Goal: Communication & Community: Participate in discussion

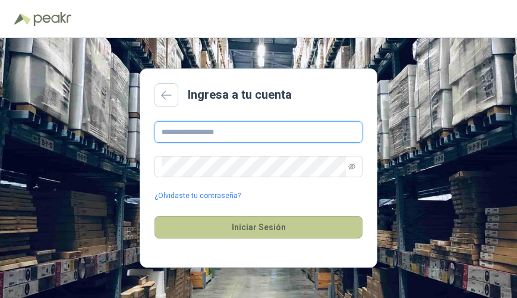
type input "**********"
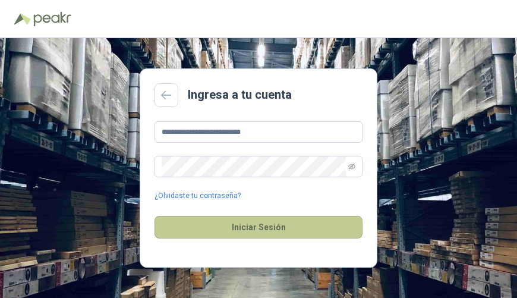
click at [305, 225] on button "Iniciar Sesión" at bounding box center [259, 227] width 208 height 23
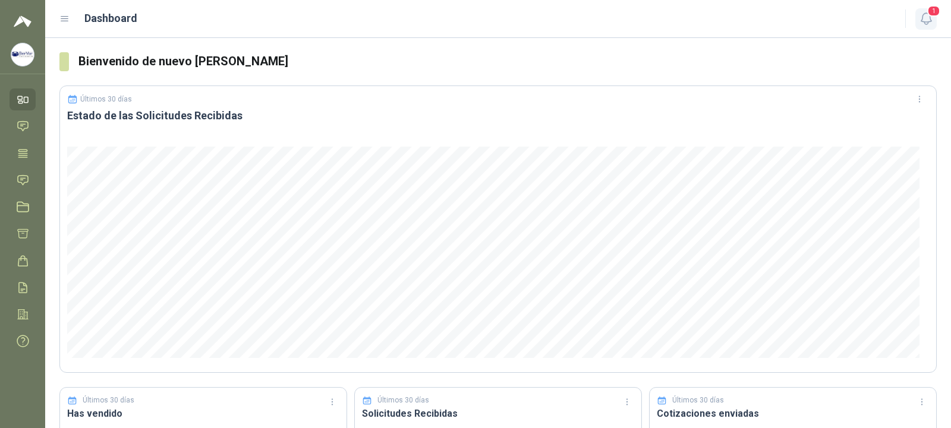
click at [516, 18] on icon "button" at bounding box center [926, 18] width 15 height 15
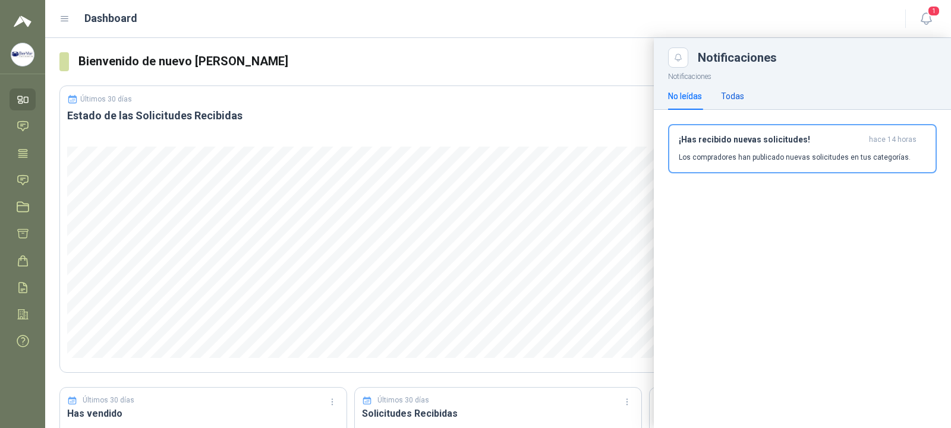
click at [516, 95] on div "Todas" at bounding box center [732, 96] width 23 height 13
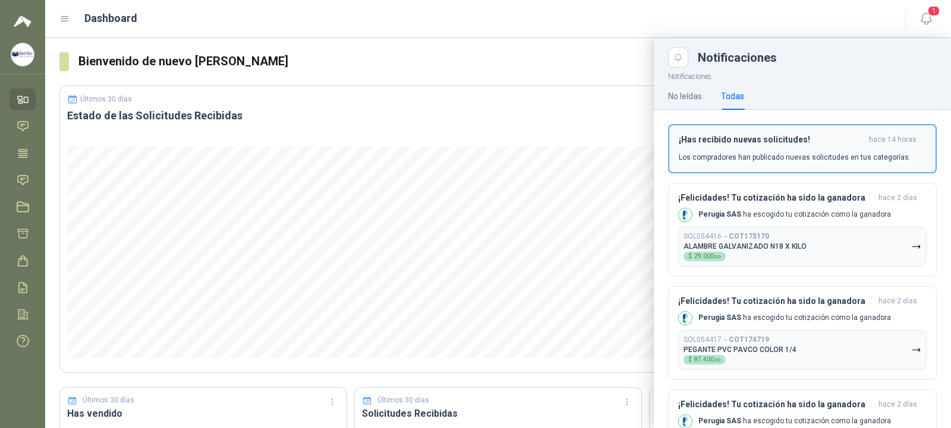
click at [516, 130] on button "¡Has recibido nuevas solicitudes! hace 14 horas Los compradores han publicado n…" at bounding box center [802, 148] width 269 height 49
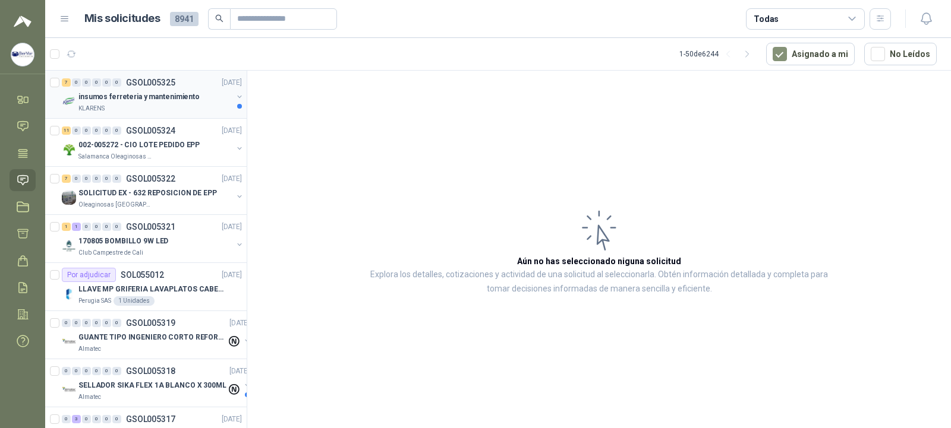
click at [190, 107] on div "KLARENS" at bounding box center [155, 109] width 154 height 10
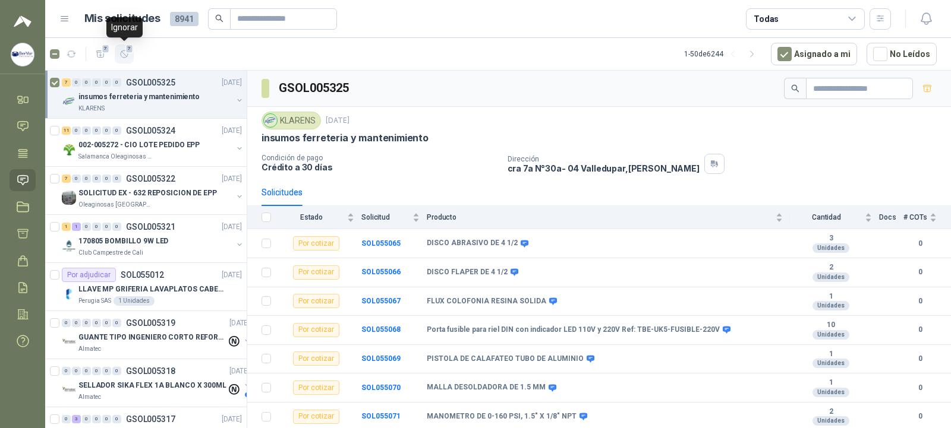
click at [128, 53] on span "7" at bounding box center [129, 49] width 8 height 10
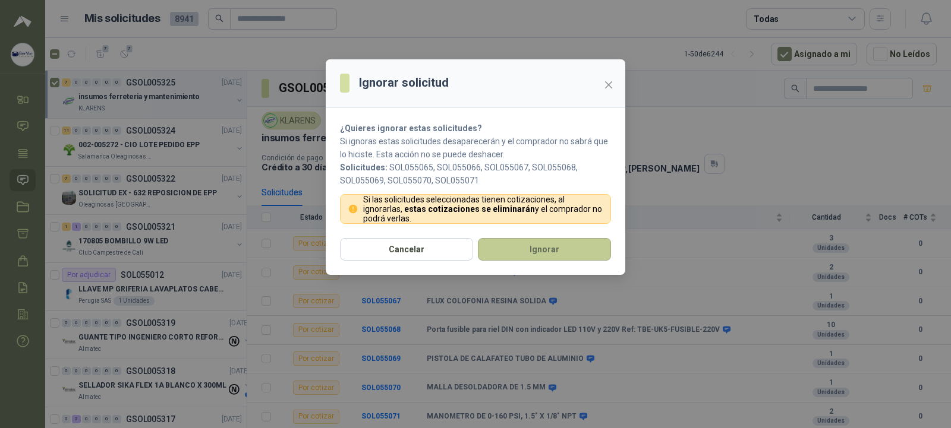
click at [516, 252] on button "Ignorar" at bounding box center [544, 249] width 133 height 23
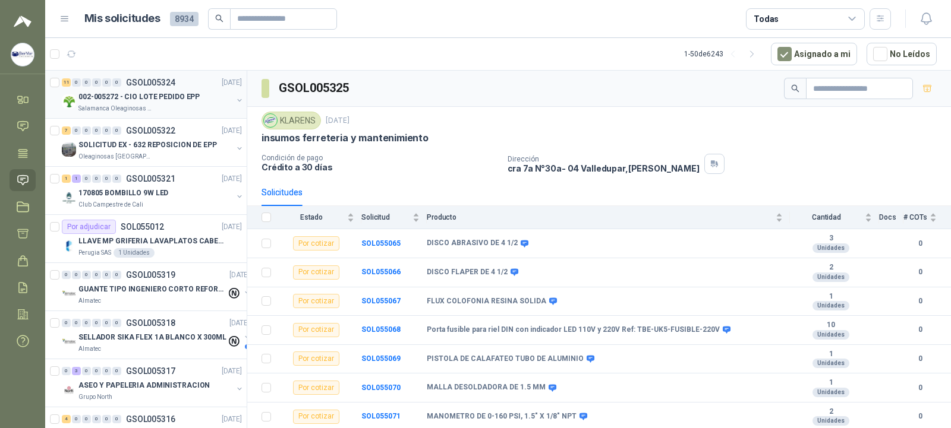
click at [219, 102] on div "002-005272 - CIO LOTE PEDIDO EPP" at bounding box center [155, 97] width 154 height 14
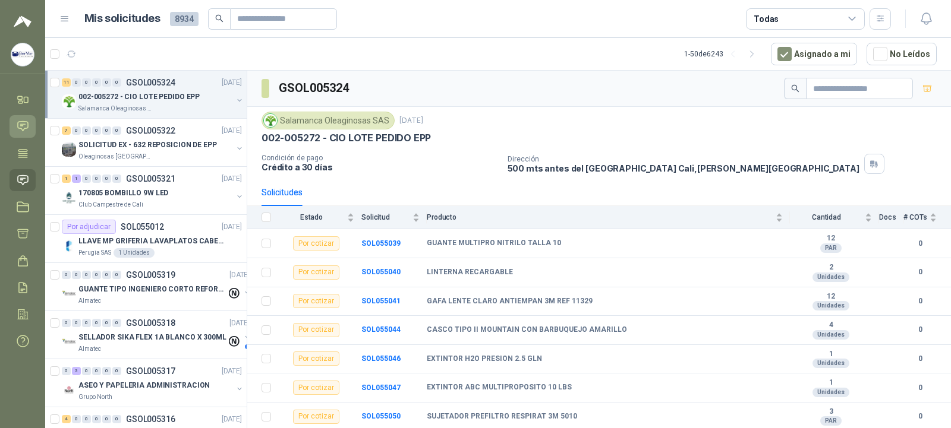
click at [29, 123] on icon at bounding box center [23, 126] width 12 height 12
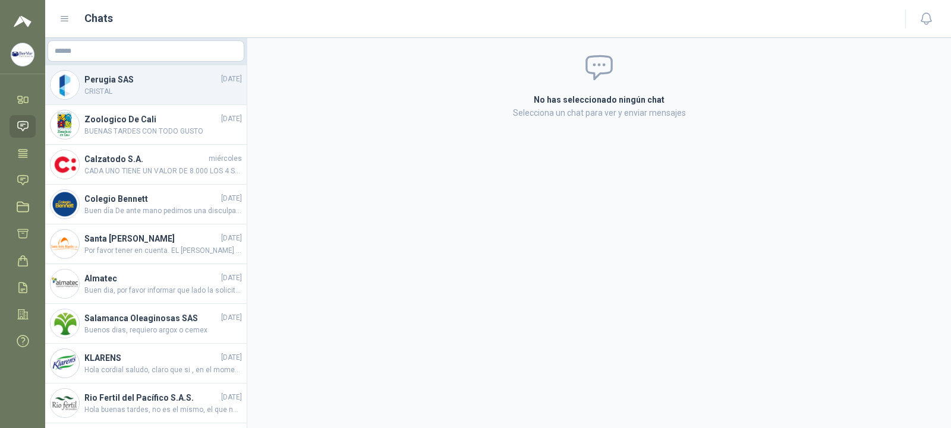
click at [159, 93] on span "CRISTAL" at bounding box center [162, 91] width 157 height 11
